Goal: Information Seeking & Learning: Learn about a topic

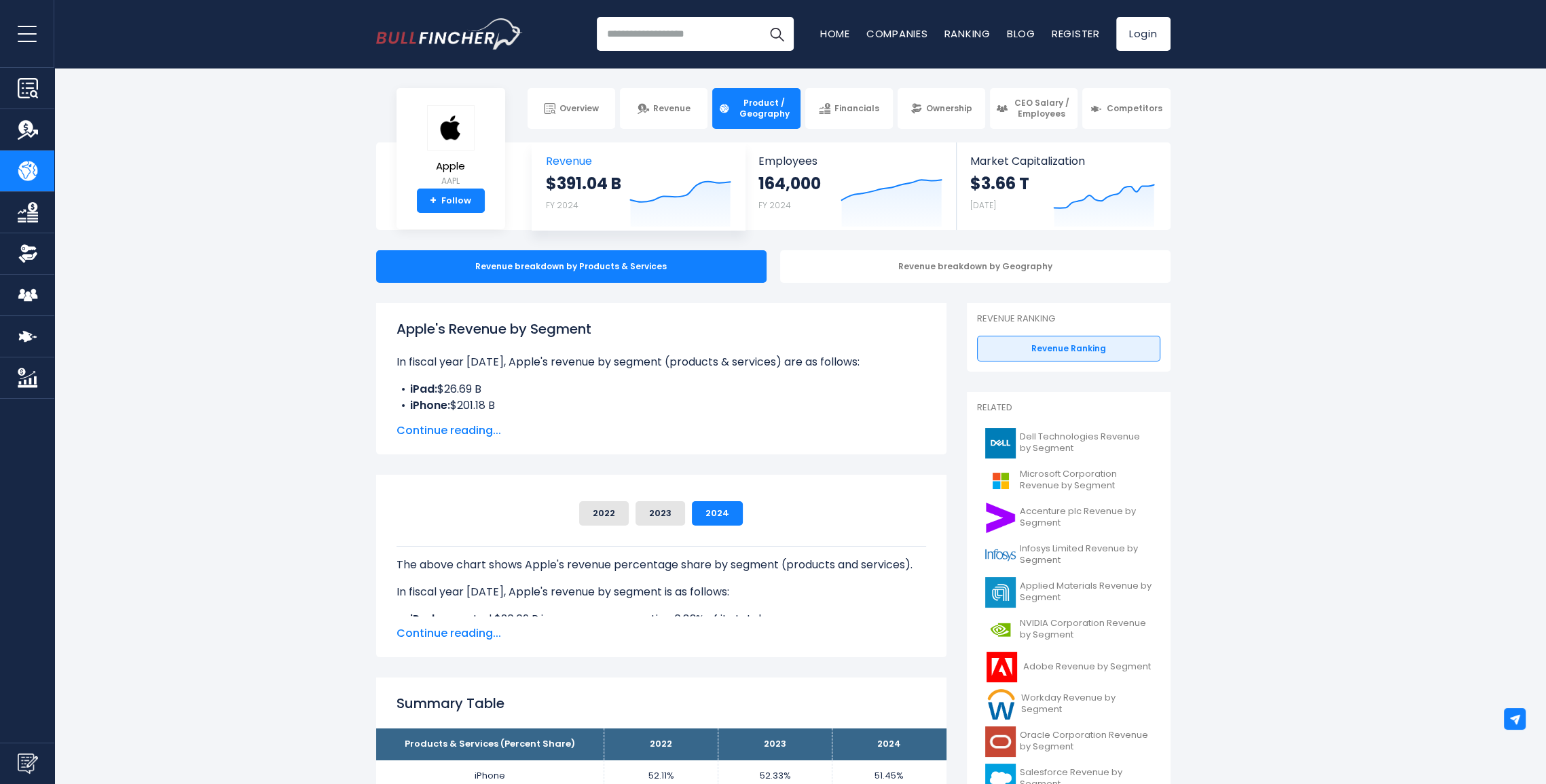
click at [656, 173] on icon "Created with Highcharts 12.1.2" at bounding box center [680, 198] width 102 height 57
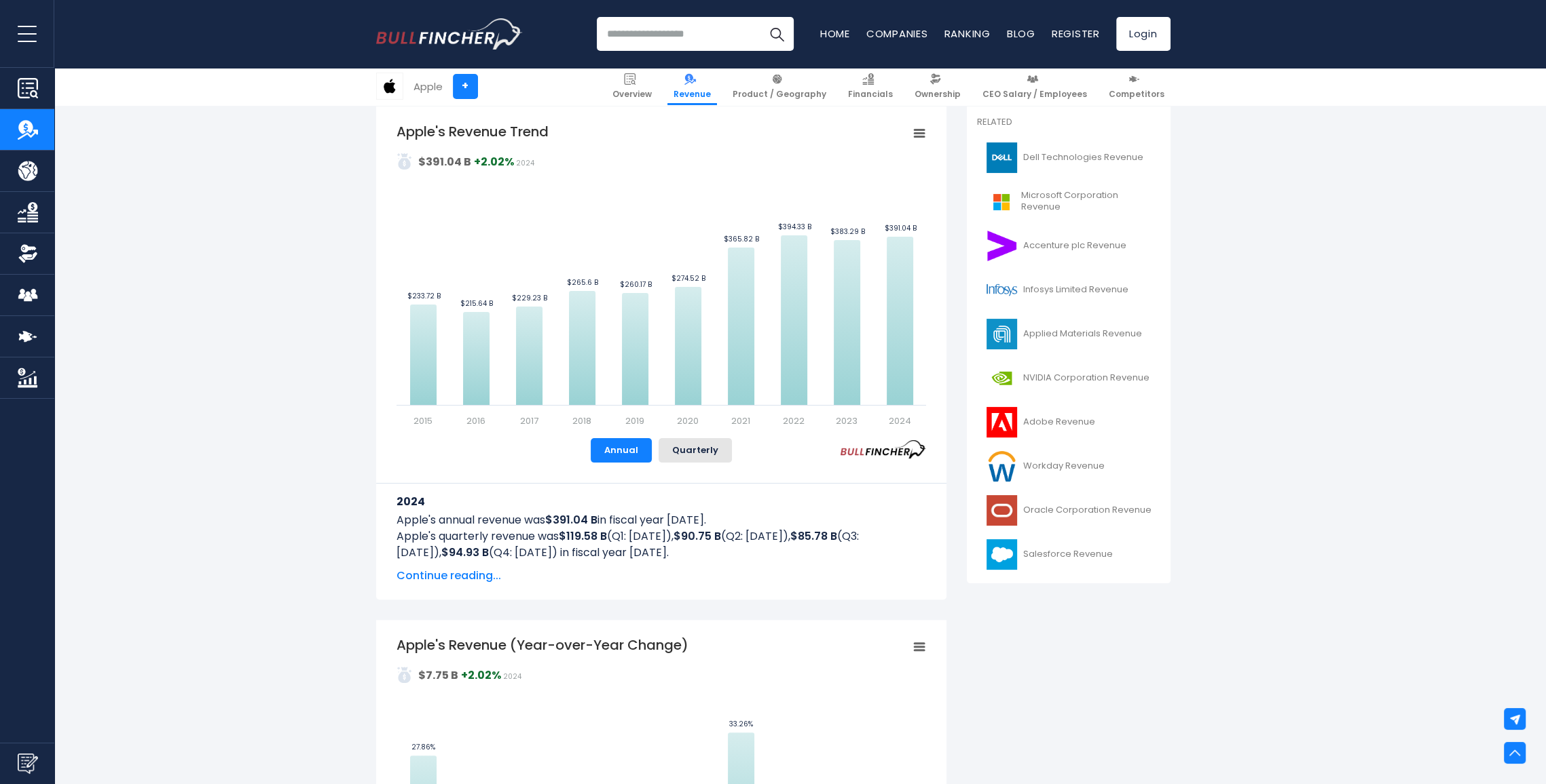
scroll to position [543, 0]
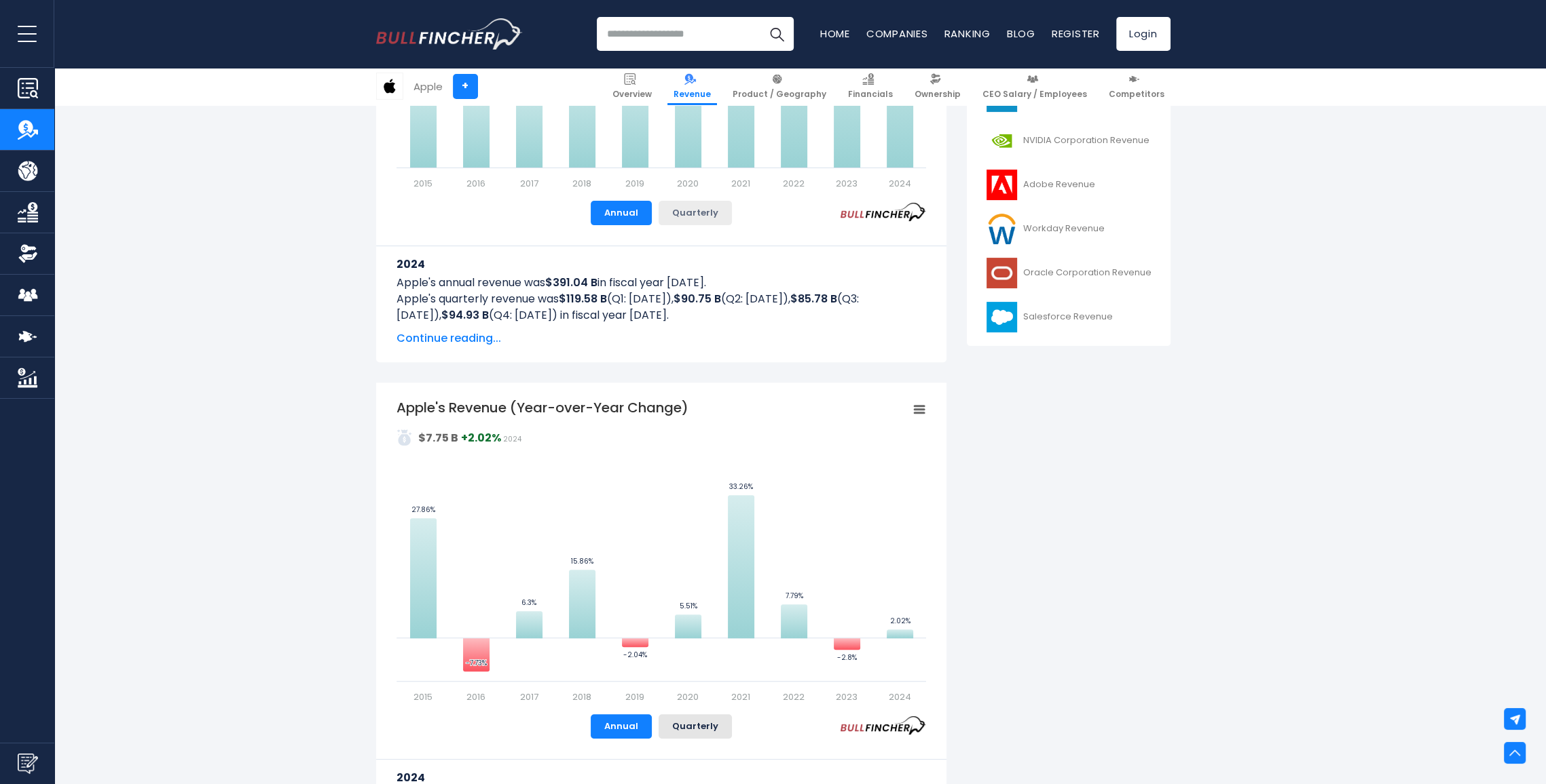
click at [706, 220] on button "Quarterly" at bounding box center [695, 213] width 73 height 24
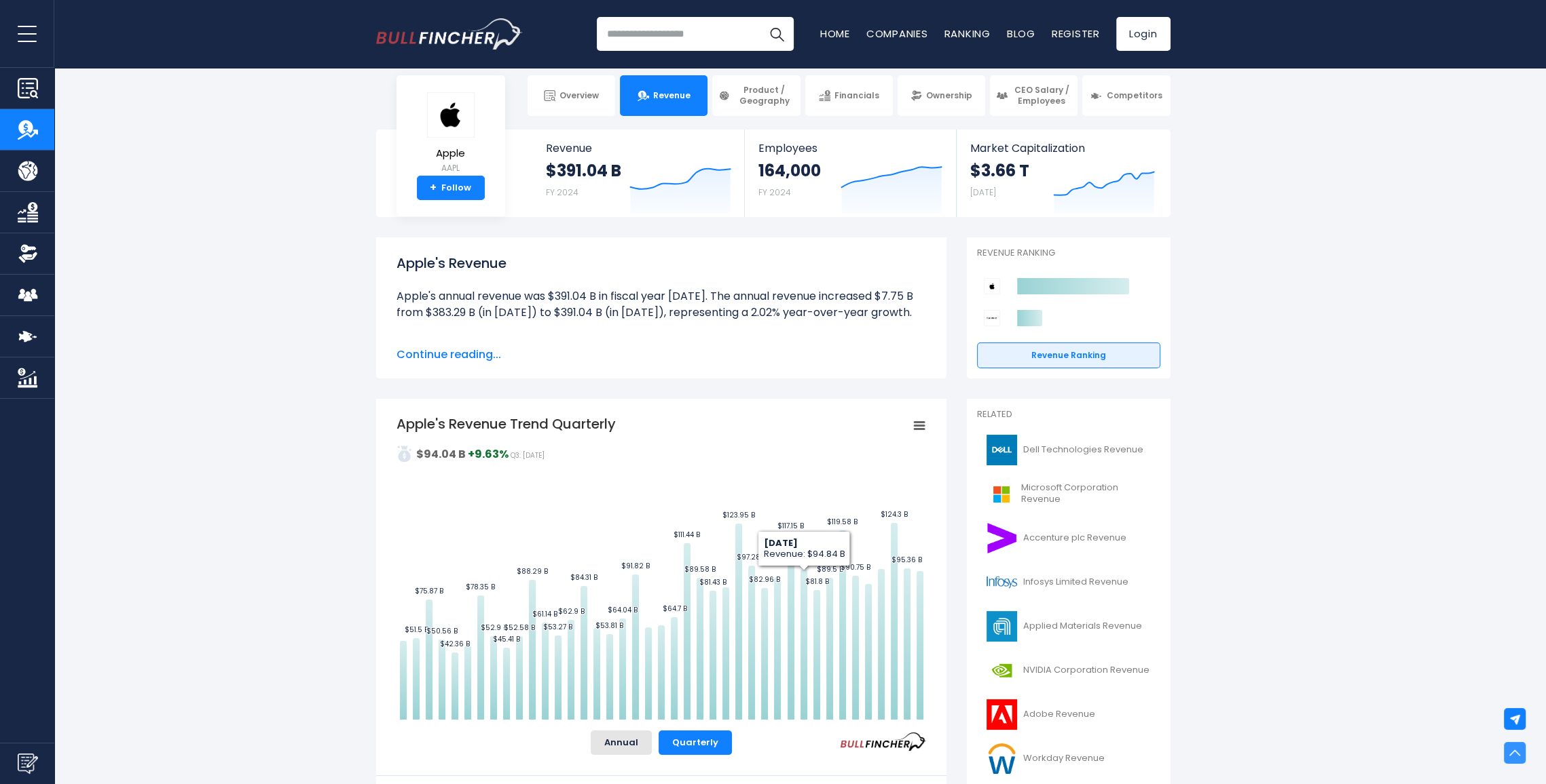
scroll to position [0, 0]
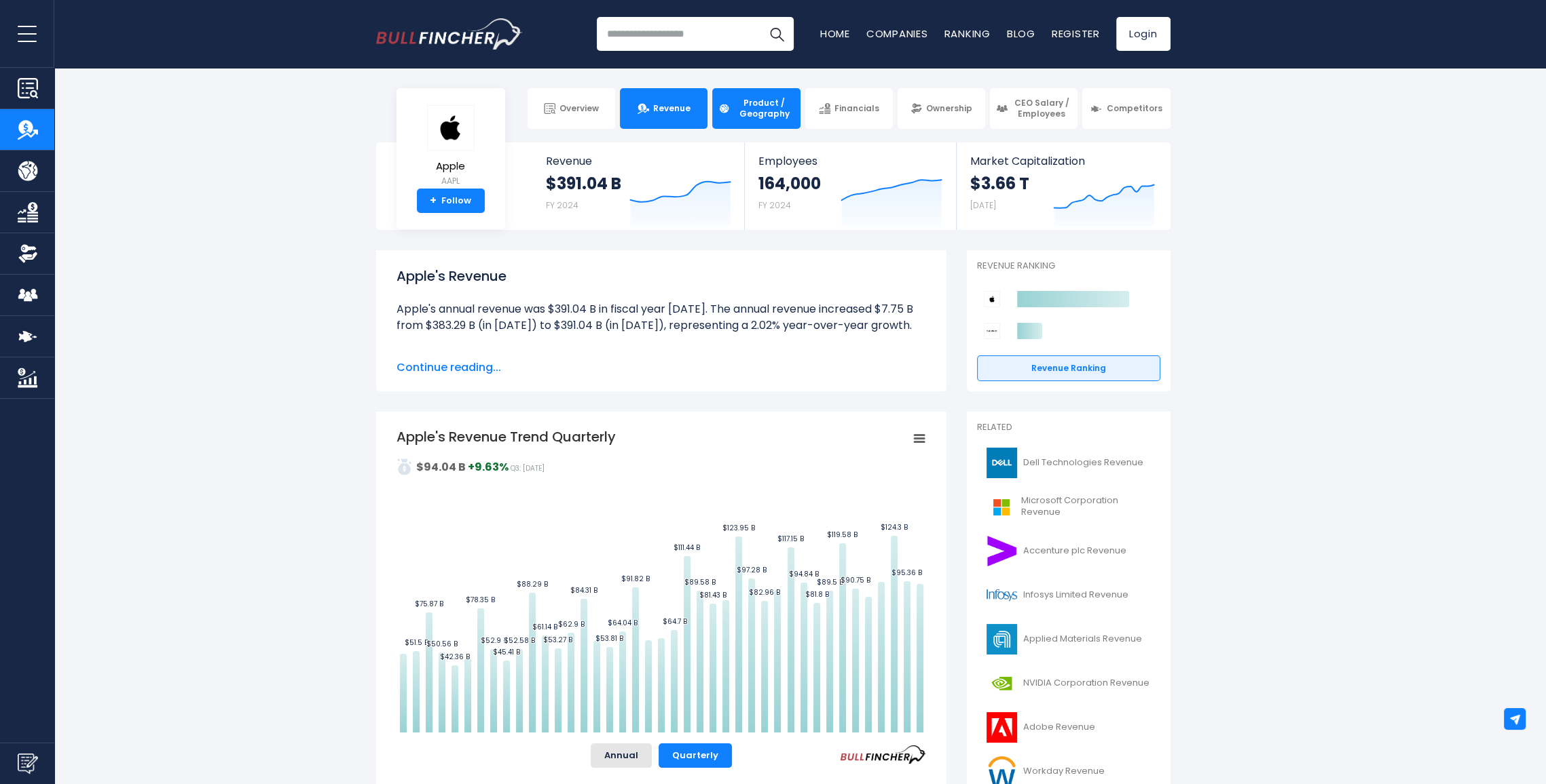
click at [781, 111] on span "Product / Geography" at bounding box center [764, 108] width 60 height 21
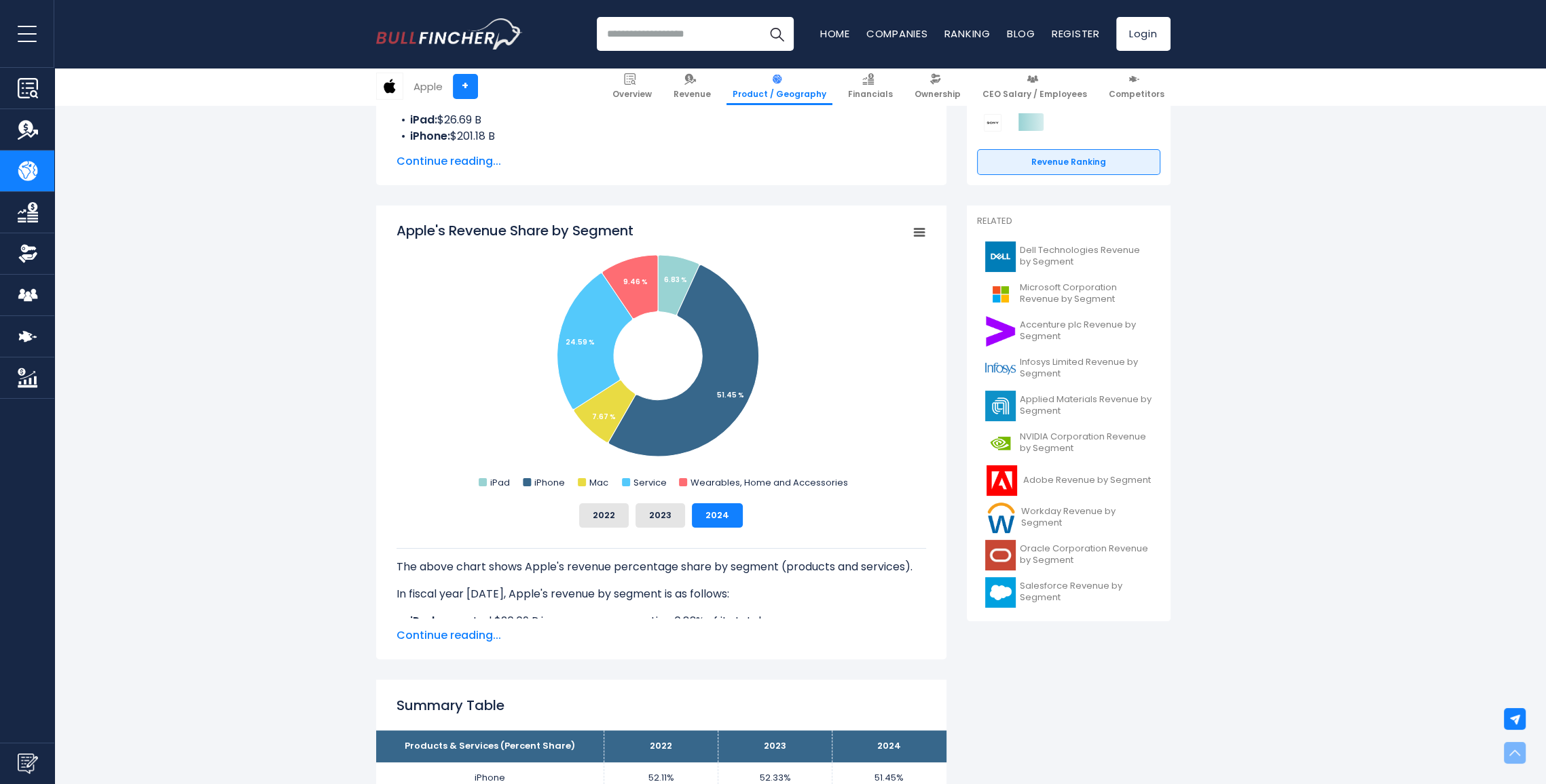
scroll to position [272, 0]
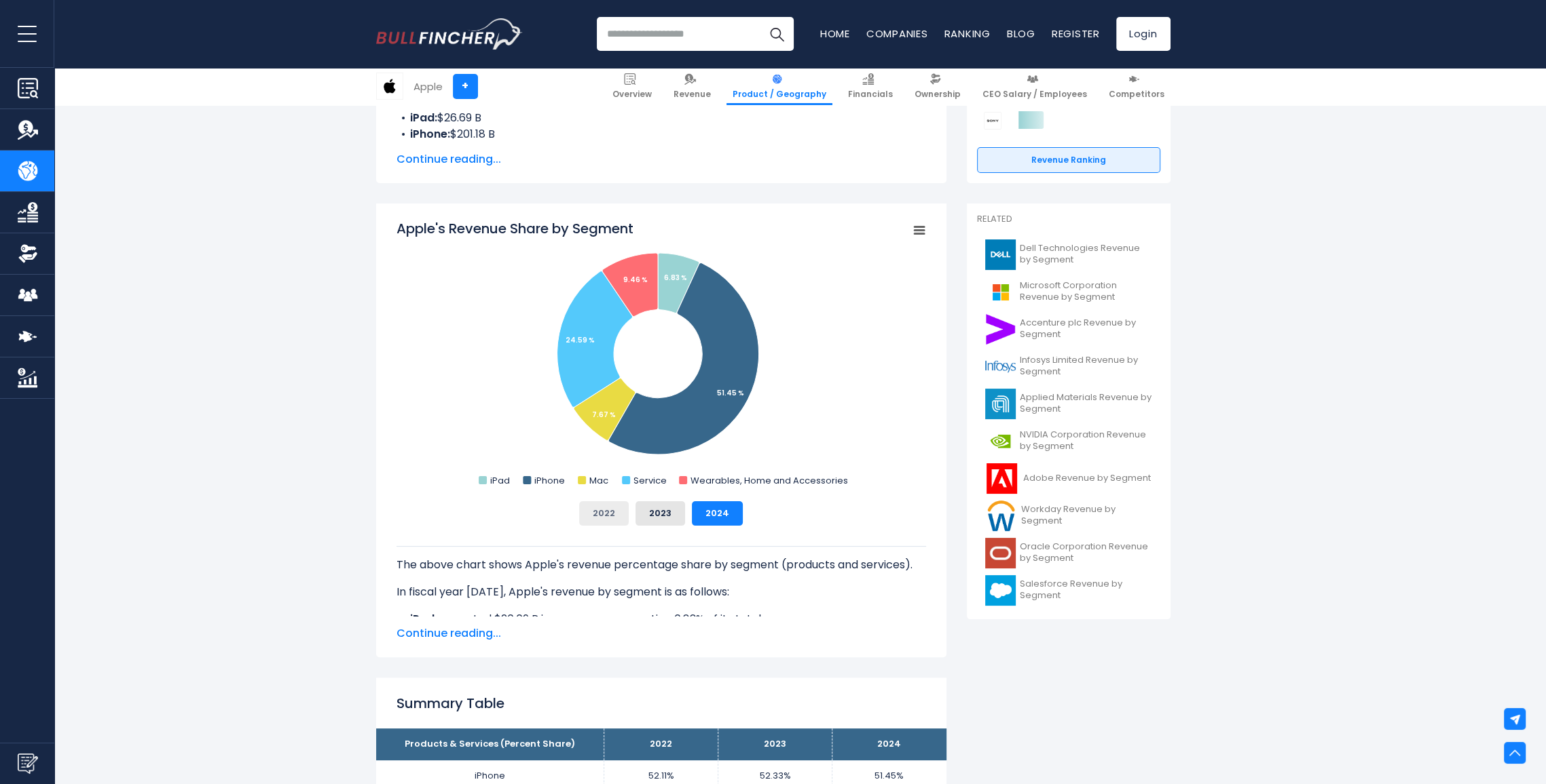
click at [608, 513] on button "2022" at bounding box center [604, 514] width 50 height 24
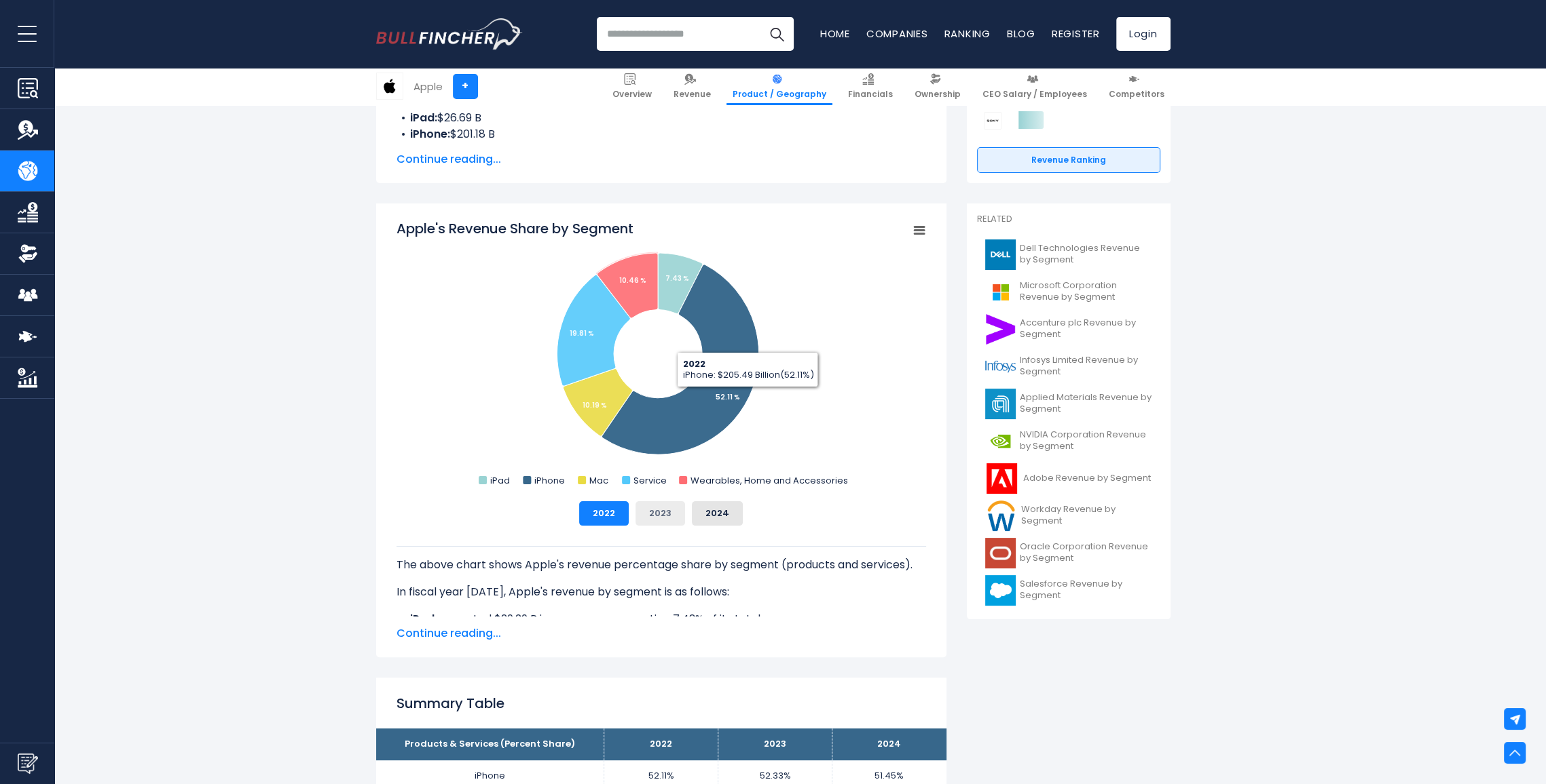
click at [667, 509] on button "2023" at bounding box center [660, 514] width 50 height 24
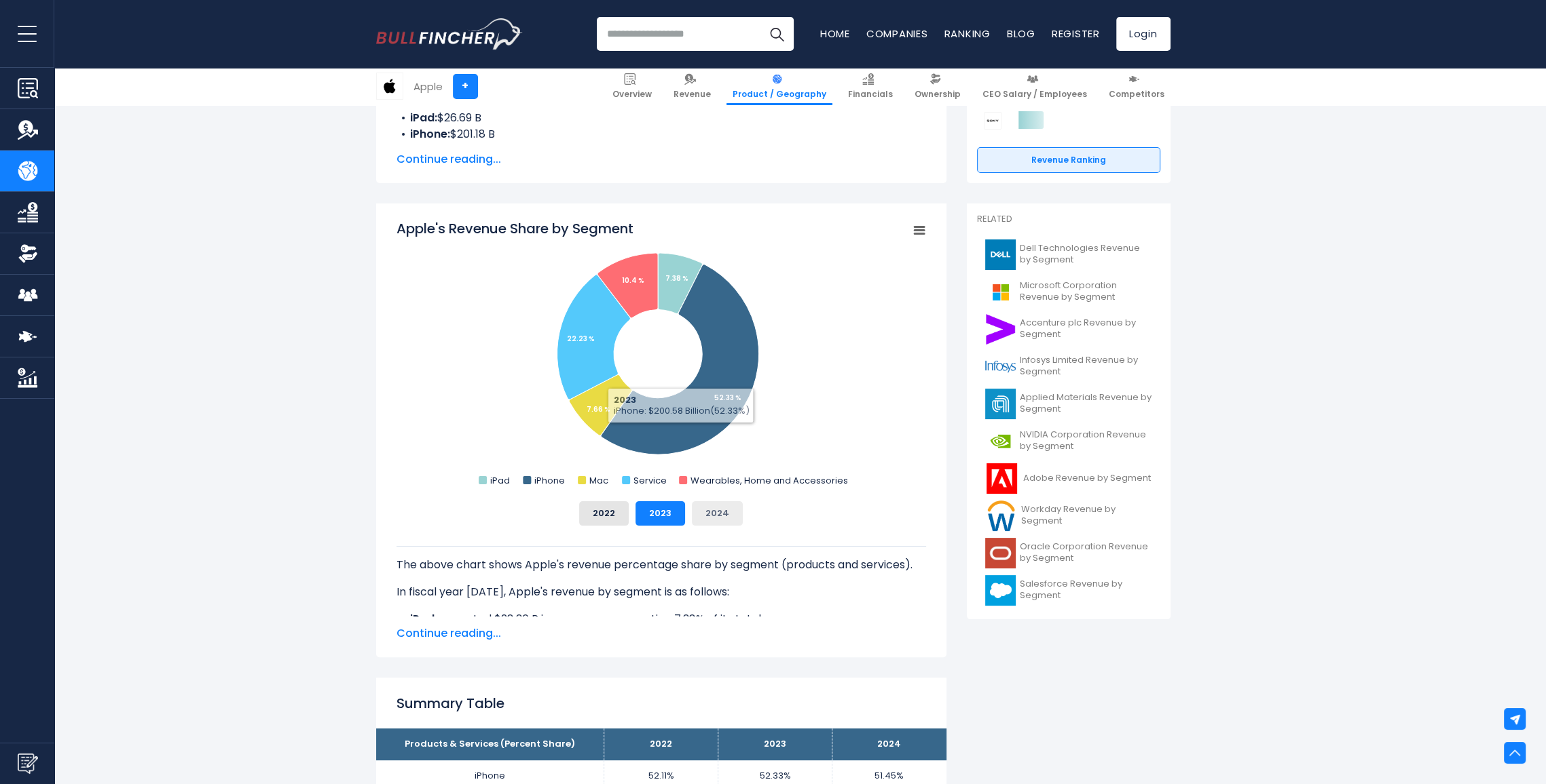
click at [718, 514] on button "2024" at bounding box center [717, 514] width 51 height 24
click at [674, 507] on button "2023" at bounding box center [660, 514] width 50 height 24
click at [602, 503] on button "2022" at bounding box center [604, 514] width 50 height 24
click at [659, 509] on button "2023" at bounding box center [660, 514] width 50 height 24
click at [713, 513] on button "2024" at bounding box center [717, 514] width 51 height 24
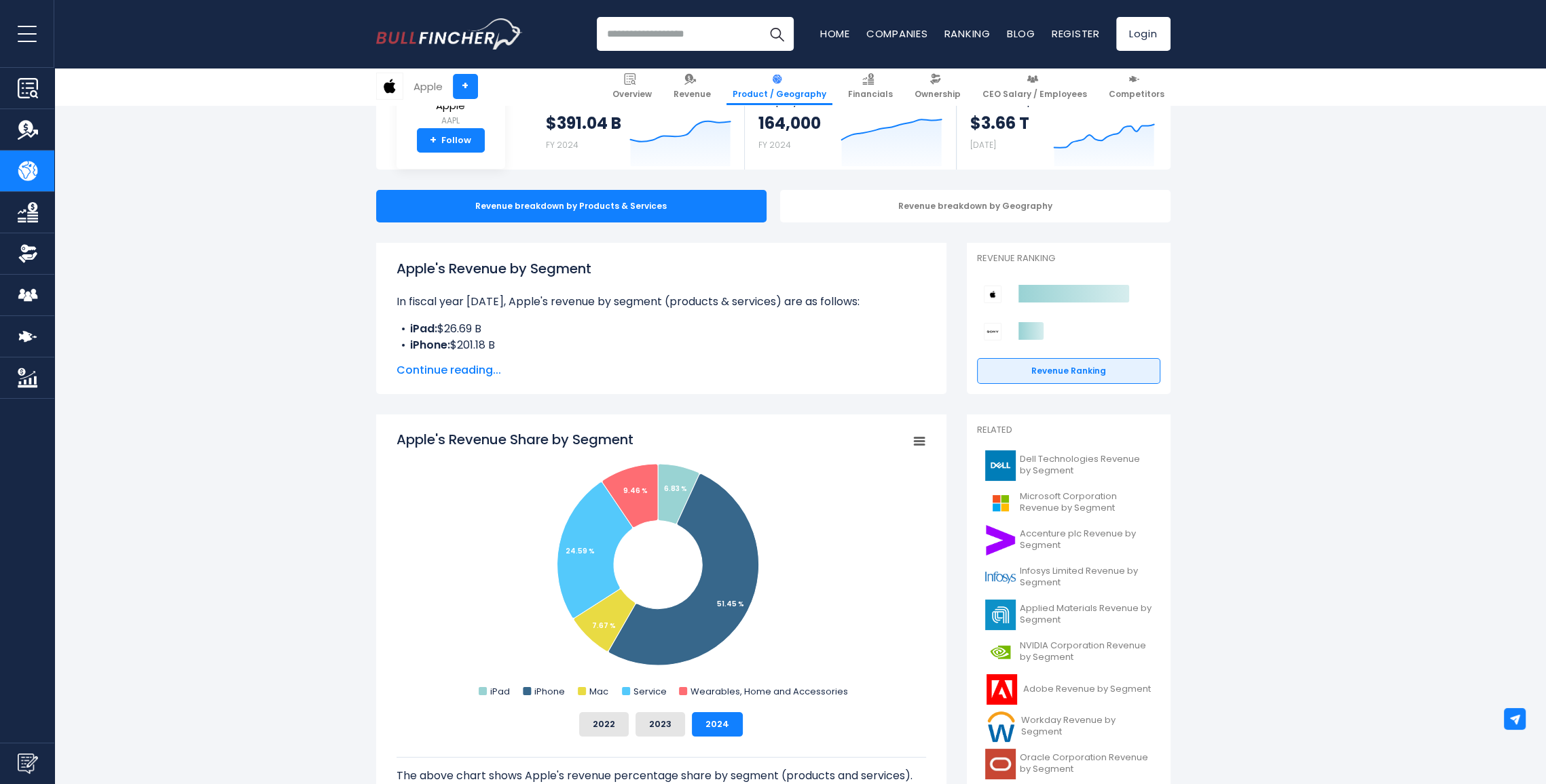
scroll to position [0, 0]
